Goal: Task Accomplishment & Management: Complete application form

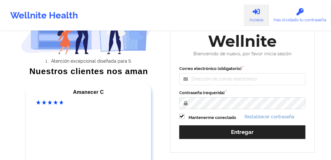
scroll to position [61, 0]
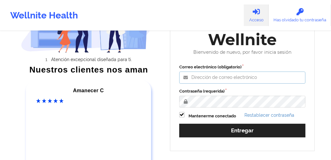
click at [222, 78] on input "Correo electrónico (obligatorio)" at bounding box center [242, 78] width 126 height 12
type input "[EMAIL_ADDRESS][DOMAIN_NAME]"
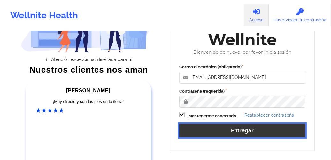
click at [251, 133] on font "Entregar" at bounding box center [242, 131] width 23 height 6
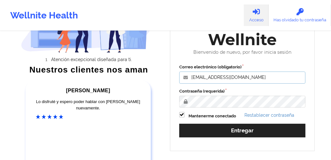
click at [256, 79] on input "[EMAIL_ADDRESS][DOMAIN_NAME]" at bounding box center [242, 78] width 126 height 12
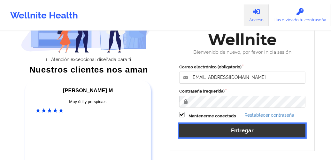
click at [243, 133] on font "Entregar" at bounding box center [242, 131] width 23 height 6
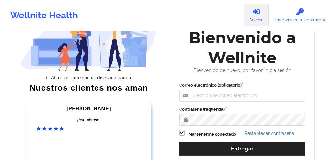
scroll to position [53, 0]
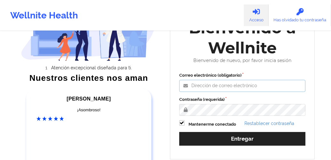
click at [242, 87] on input "Correo electrónico (obligatorio)" at bounding box center [242, 86] width 126 height 12
